Goal: Information Seeking & Learning: Learn about a topic

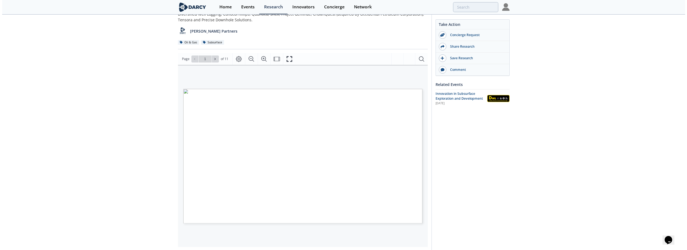
scroll to position [54, 0]
click at [215, 55] on icon at bounding box center [214, 54] width 3 height 3
type input "2"
click at [215, 55] on icon at bounding box center [214, 54] width 3 height 3
type input "3"
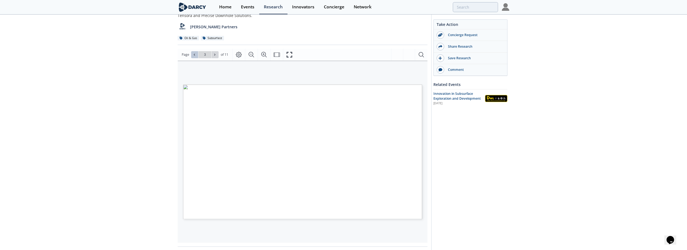
click at [193, 55] on icon at bounding box center [194, 54] width 3 height 3
click at [215, 54] on icon at bounding box center [214, 54] width 3 height 3
type input "4"
click at [193, 55] on icon at bounding box center [194, 54] width 3 height 3
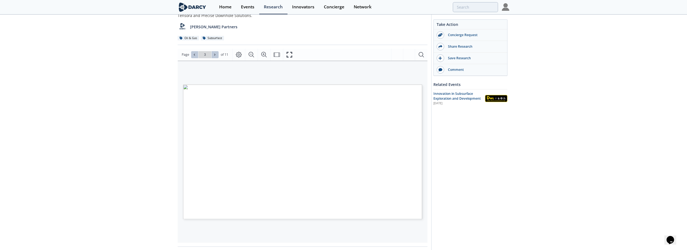
click at [214, 55] on icon at bounding box center [214, 55] width 1 height 2
type input "5"
click at [214, 55] on icon at bounding box center [214, 55] width 1 height 2
type input "6"
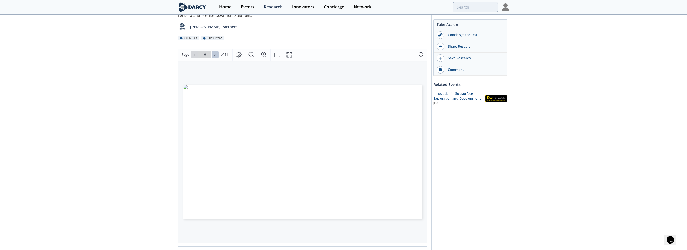
click at [214, 55] on icon at bounding box center [214, 55] width 1 height 2
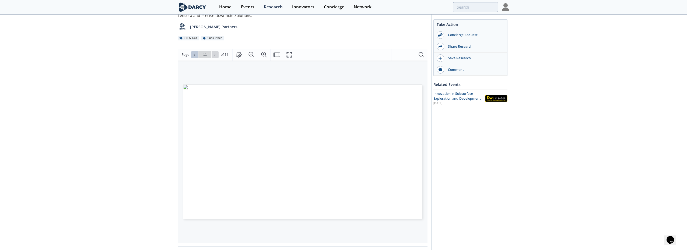
click at [196, 54] on span at bounding box center [195, 55] width 4 height 4
click at [195, 55] on icon at bounding box center [194, 54] width 3 height 3
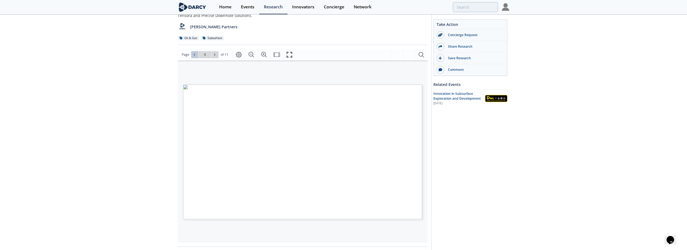
click at [195, 55] on icon at bounding box center [194, 54] width 3 height 3
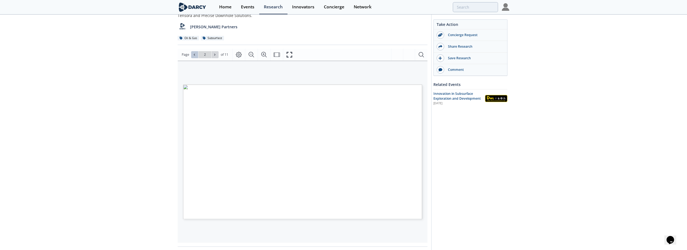
type input "1"
click at [287, 54] on icon "Fullscreen" at bounding box center [289, 54] width 6 height 6
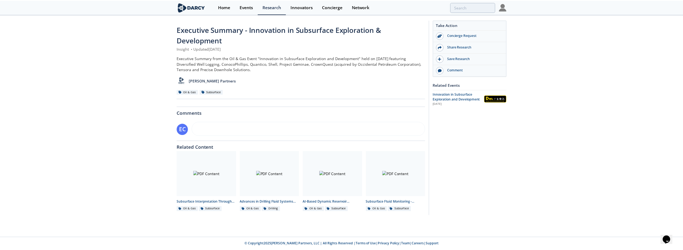
scroll to position [0, 0]
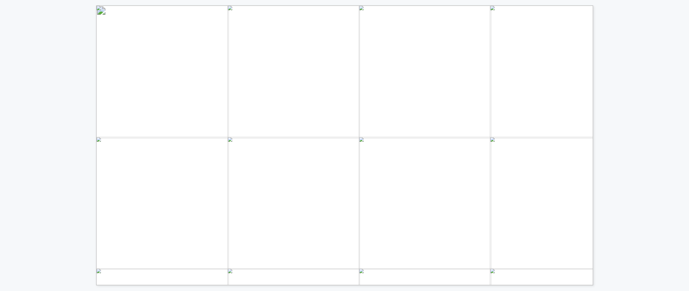
click at [600, 139] on div "Hosted by • Effective Data Management is a critical prerequisite for successful…" at bounding box center [344, 142] width 689 height 285
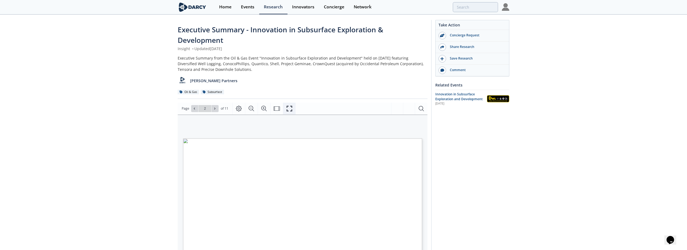
click at [290, 109] on icon "Fullscreen" at bounding box center [289, 108] width 6 height 6
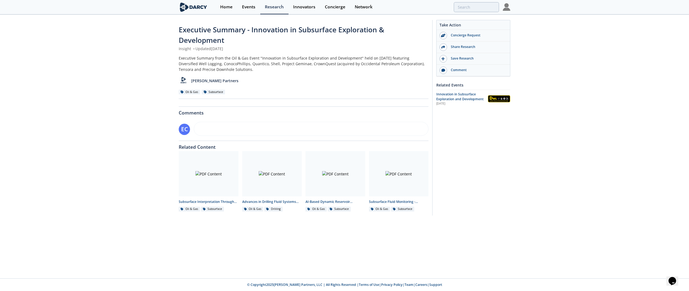
click at [179, 194] on div "5 CURATED INNOVATORS JOINING [DATE] EVENT [GEOGRAPHIC_DATA] – IMPERIAL HEADQUAR…" at bounding box center [430, 245] width 503 height 285
